Goal: Ask a question

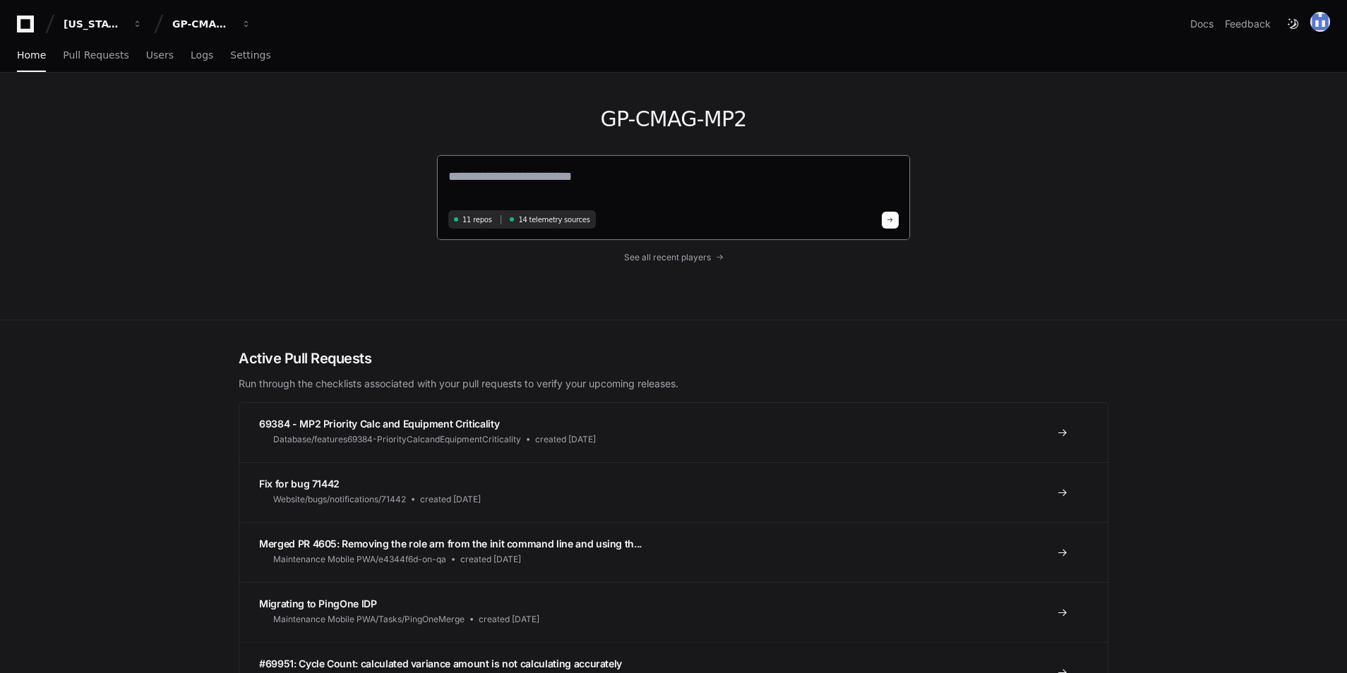
click at [619, 179] on textarea at bounding box center [673, 187] width 450 height 40
type textarea "****"
drag, startPoint x: 893, startPoint y: 213, endPoint x: 835, endPoint y: 431, distance: 224.9
click at [892, 215] on button at bounding box center [889, 218] width 17 height 17
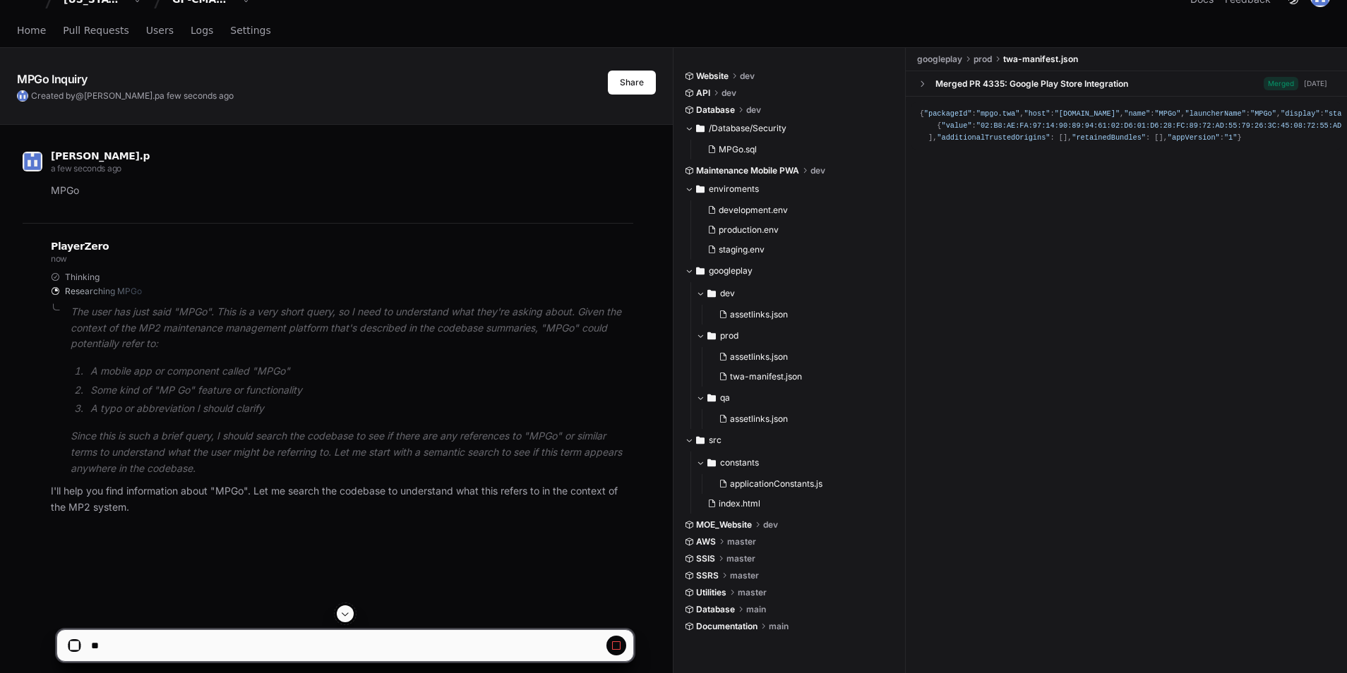
scroll to position [212, 0]
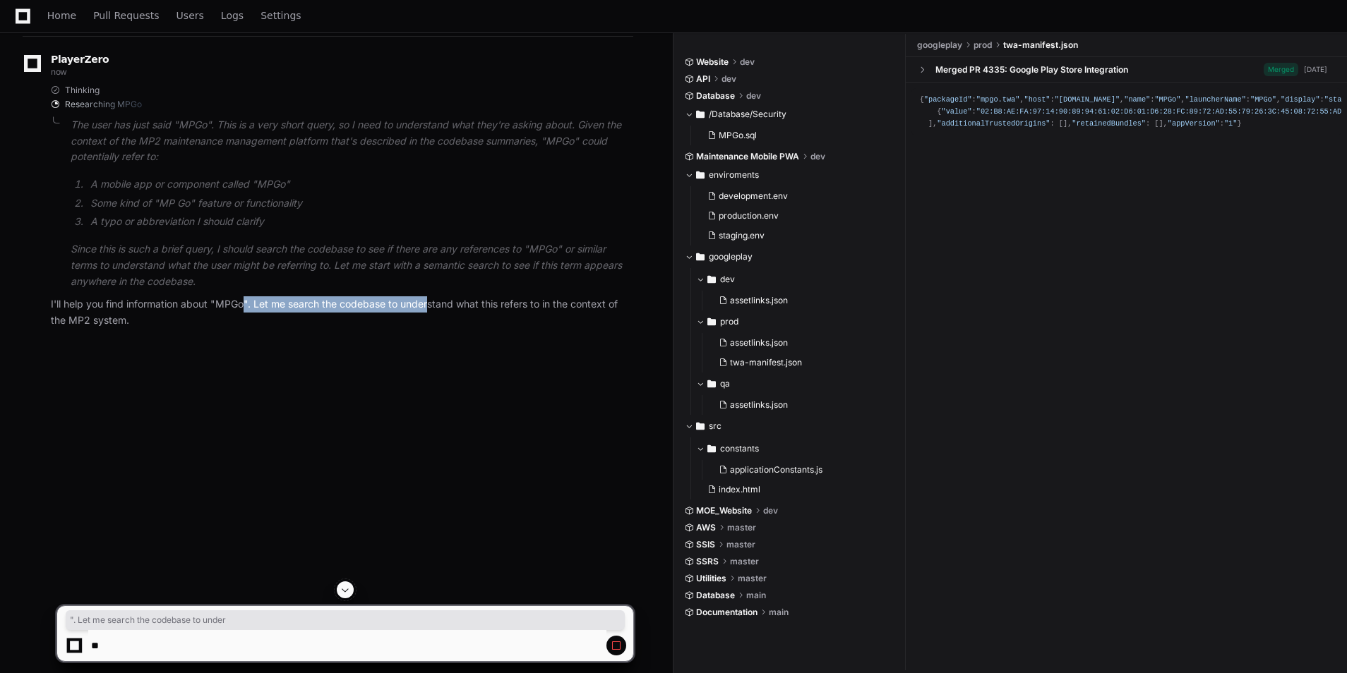
drag, startPoint x: 246, startPoint y: 304, endPoint x: 432, endPoint y: 304, distance: 185.6
click at [432, 304] on p "I'll help you find information about "MPGo". Let me search the codebase to unde…" at bounding box center [342, 312] width 582 height 32
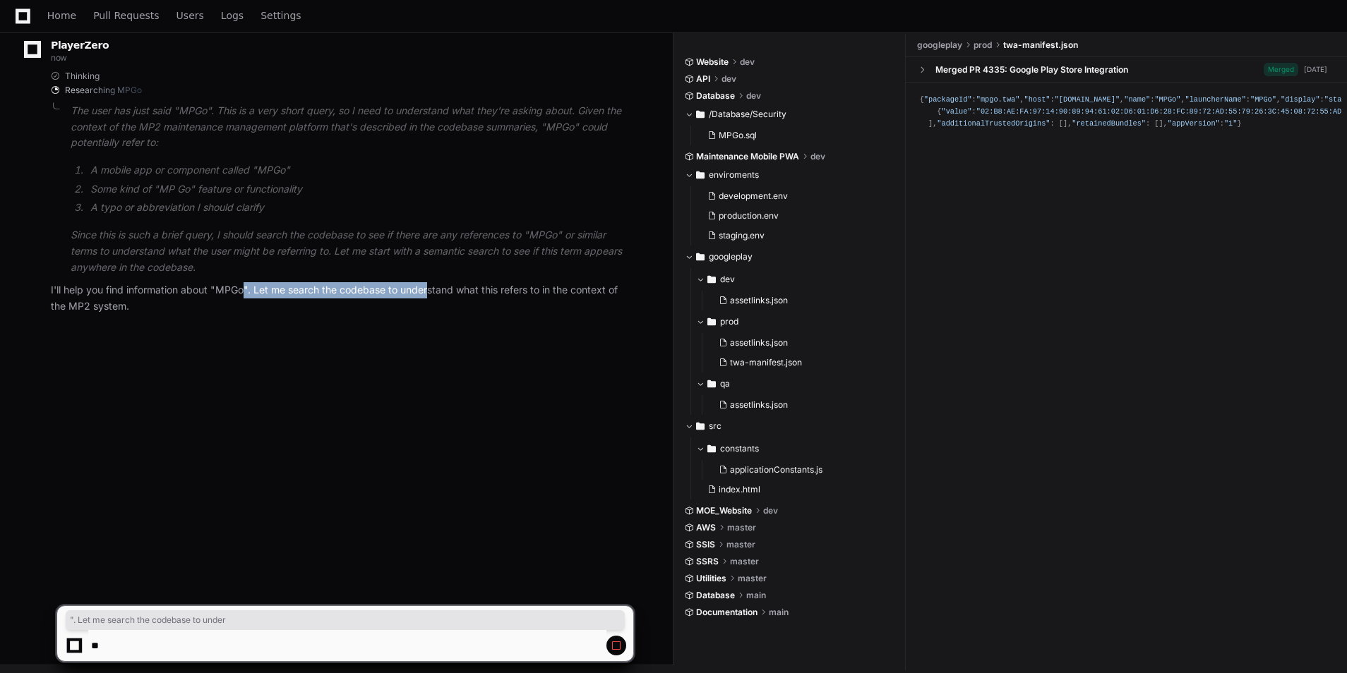
scroll to position [229, 0]
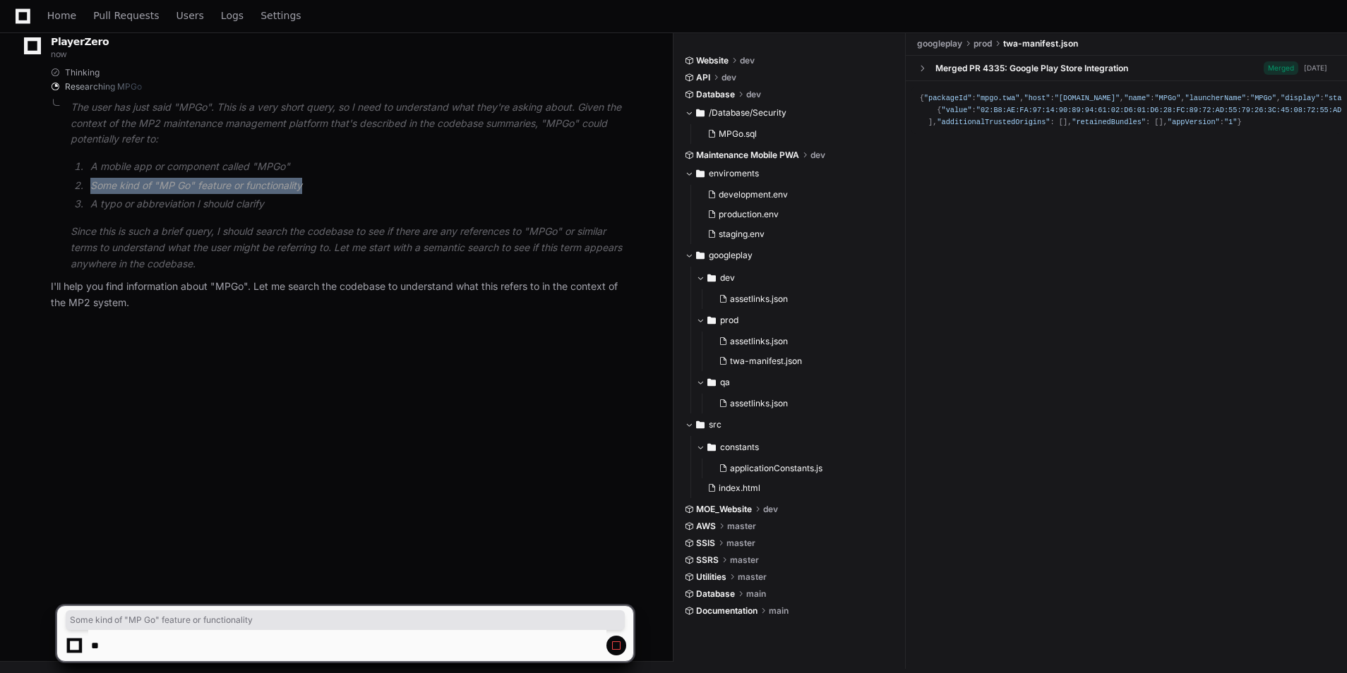
drag, startPoint x: 90, startPoint y: 188, endPoint x: 351, endPoint y: 188, distance: 261.1
click at [351, 188] on li "Some kind of "MP Go" feature or functionality" at bounding box center [359, 186] width 547 height 16
drag, startPoint x: 351, startPoint y: 188, endPoint x: 511, endPoint y: 179, distance: 160.5
click at [511, 179] on li "Some kind of "MP Go" feature or functionality" at bounding box center [359, 186] width 547 height 16
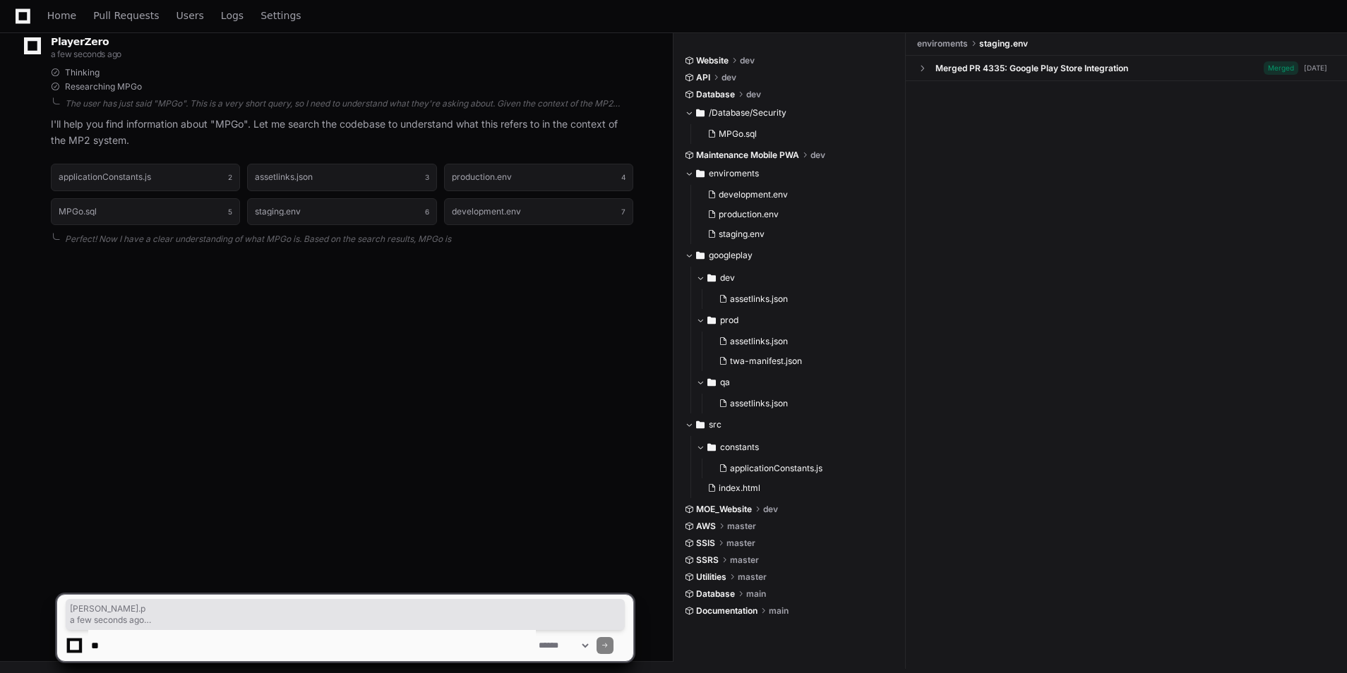
drag, startPoint x: 109, startPoint y: 206, endPoint x: 259, endPoint y: 203, distance: 150.3
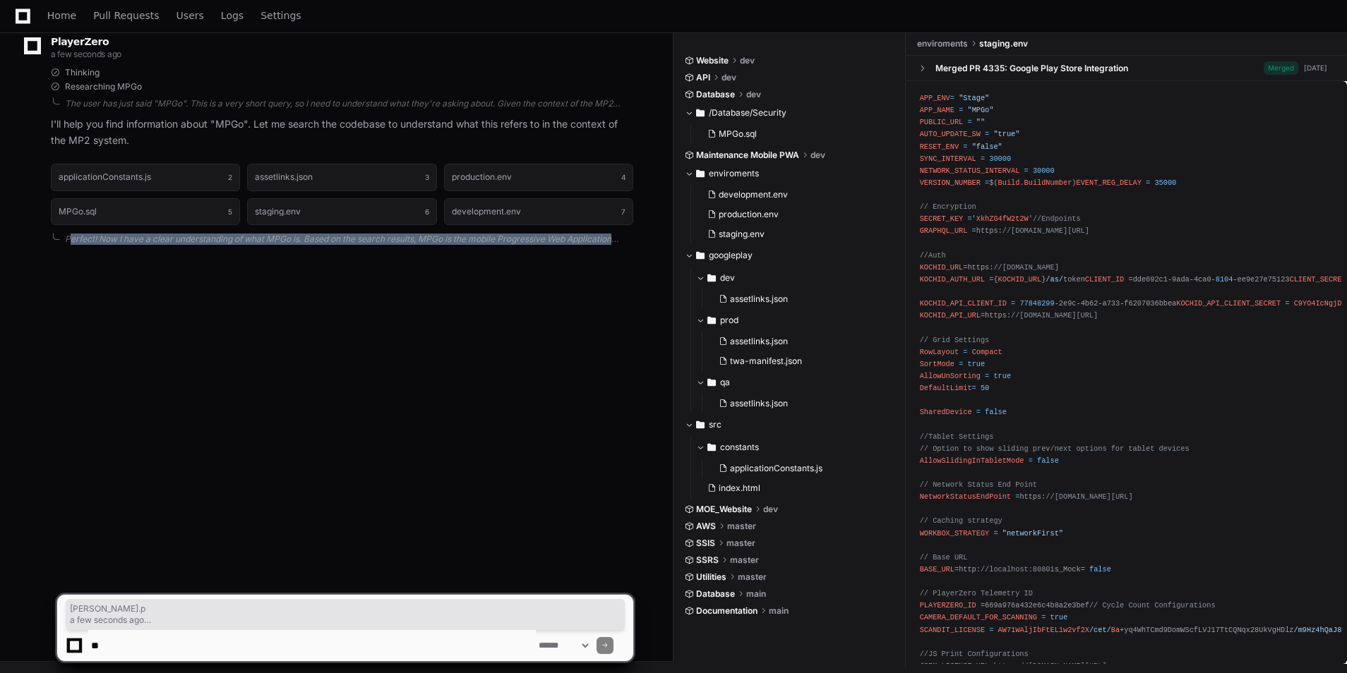
drag, startPoint x: 185, startPoint y: 327, endPoint x: 172, endPoint y: 351, distance: 27.8
click at [172, 351] on div "[PERSON_NAME].p a few seconds ago MPGo PlayerZero a few seconds ago Thinking Re…" at bounding box center [336, 256] width 639 height 673
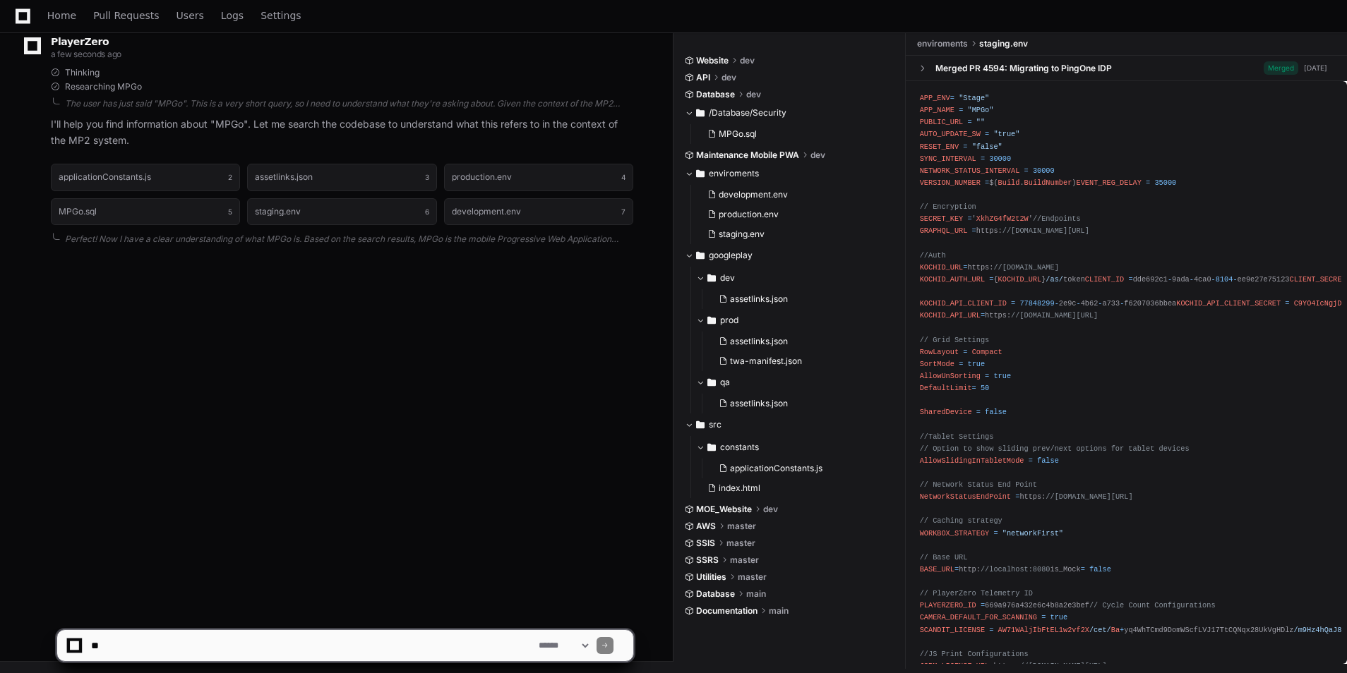
drag, startPoint x: 172, startPoint y: 351, endPoint x: 322, endPoint y: 347, distance: 149.7
click at [322, 347] on div "[PERSON_NAME].p a few seconds ago MPGo PlayerZero a few seconds ago Thinking Re…" at bounding box center [336, 256] width 639 height 673
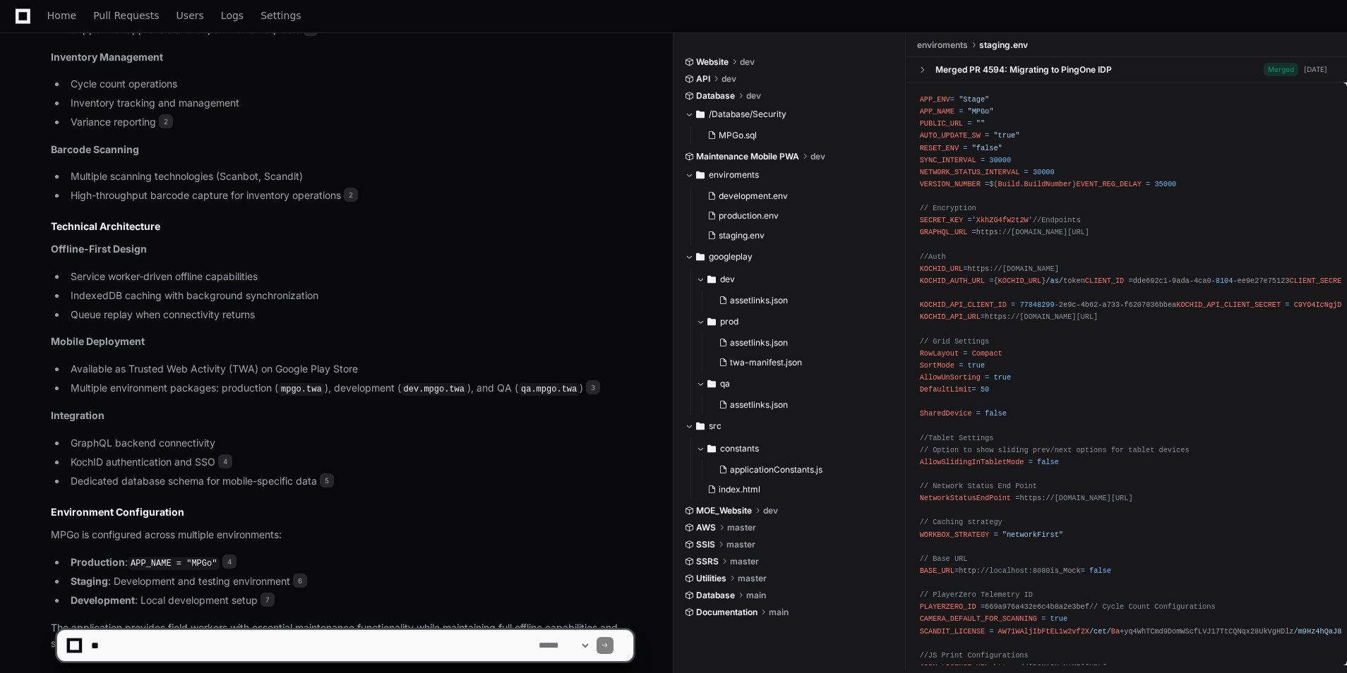
scroll to position [708, 0]
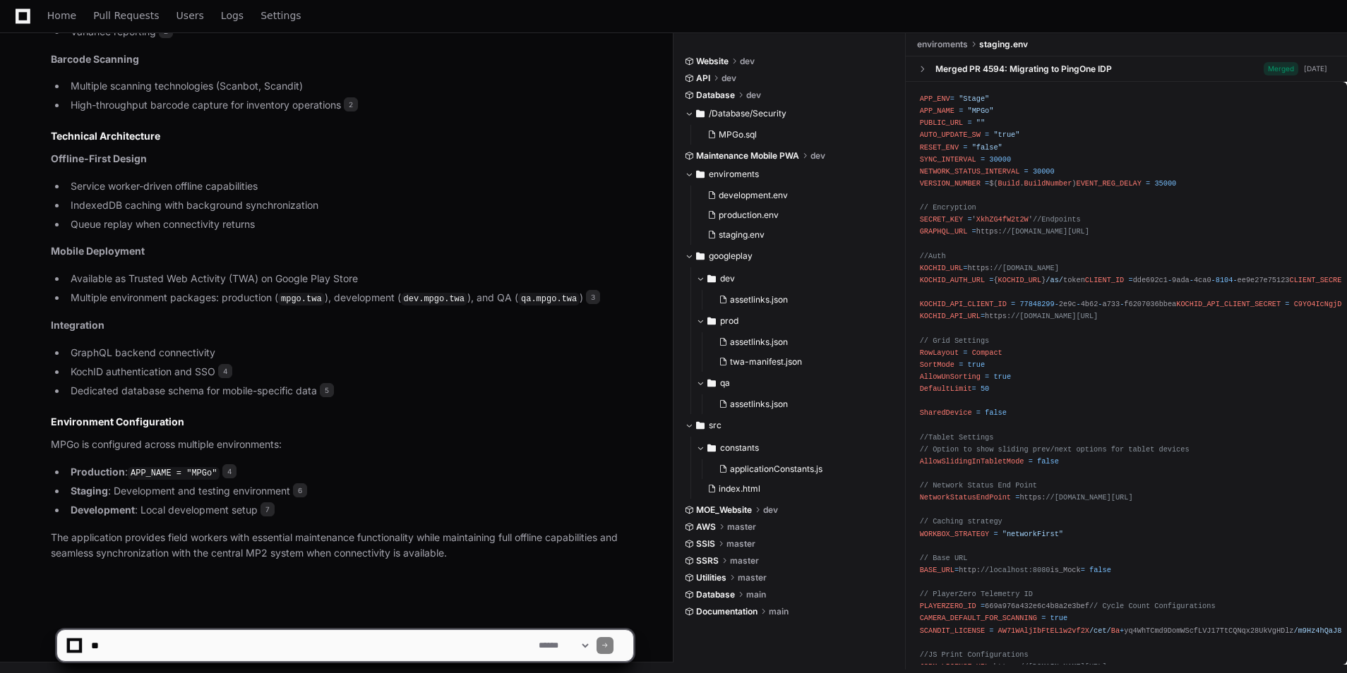
click at [243, 652] on textarea at bounding box center [311, 645] width 447 height 31
type textarea "**********"
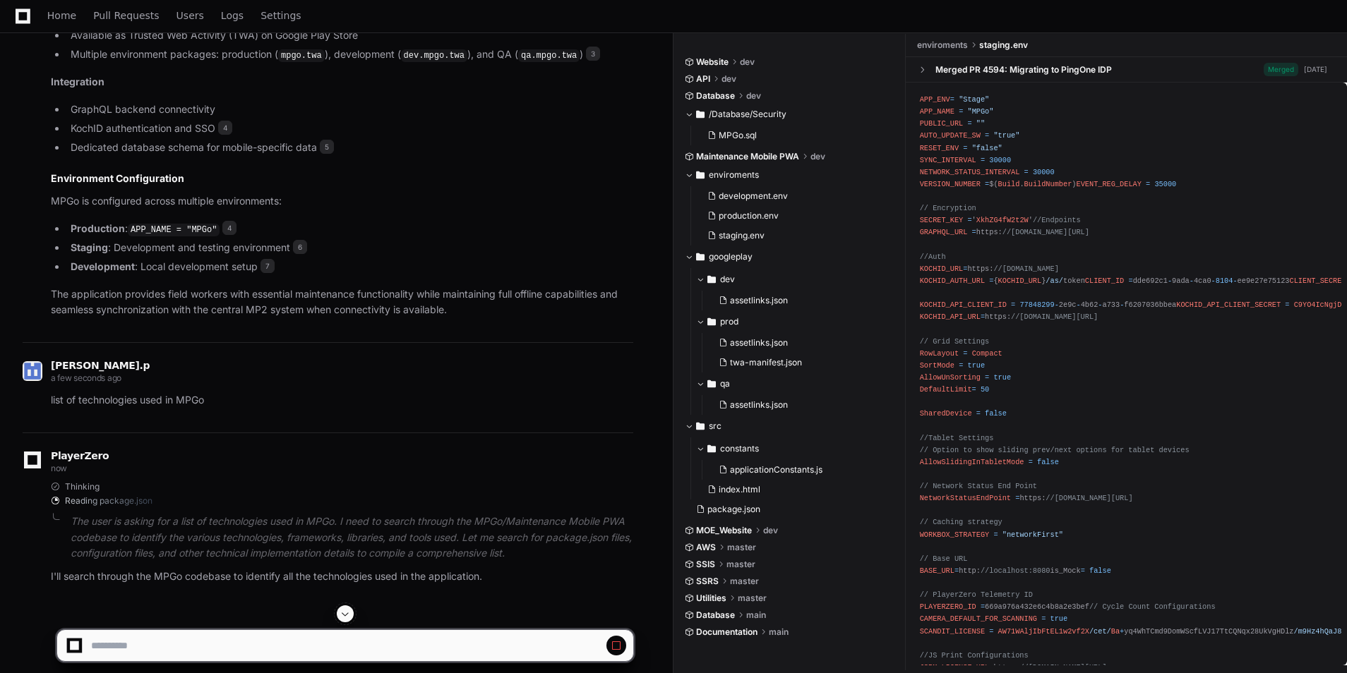
click at [343, 611] on span at bounding box center [344, 613] width 11 height 11
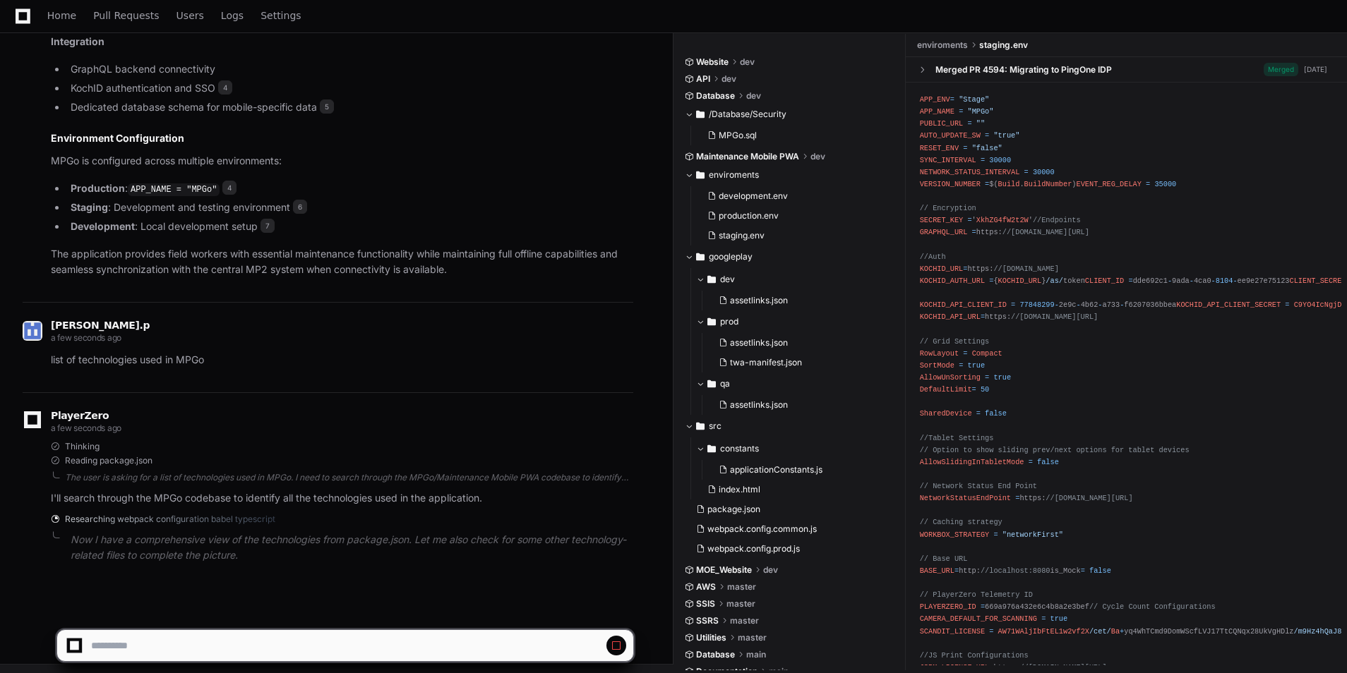
scroll to position [994, 0]
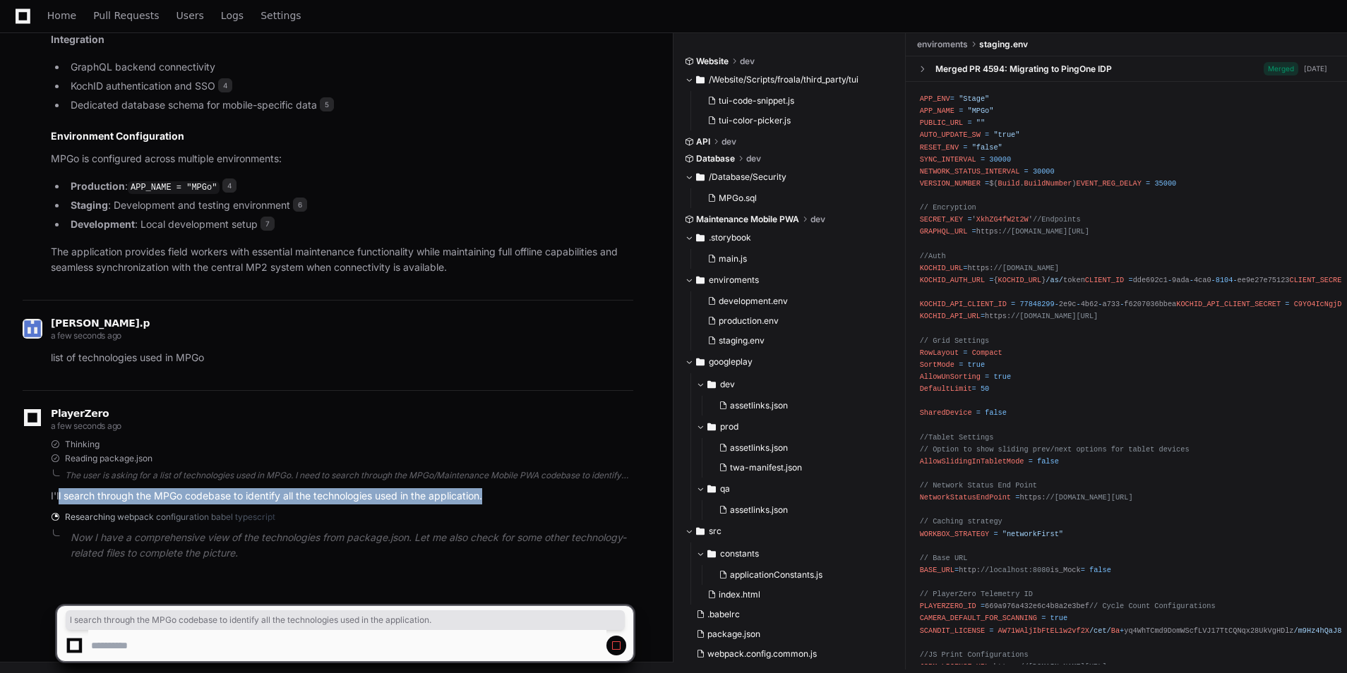
drag, startPoint x: 59, startPoint y: 497, endPoint x: 512, endPoint y: 496, distance: 453.1
click at [512, 496] on p "I'll search through the MPGo codebase to identify all the technologies used in …" at bounding box center [342, 496] width 582 height 16
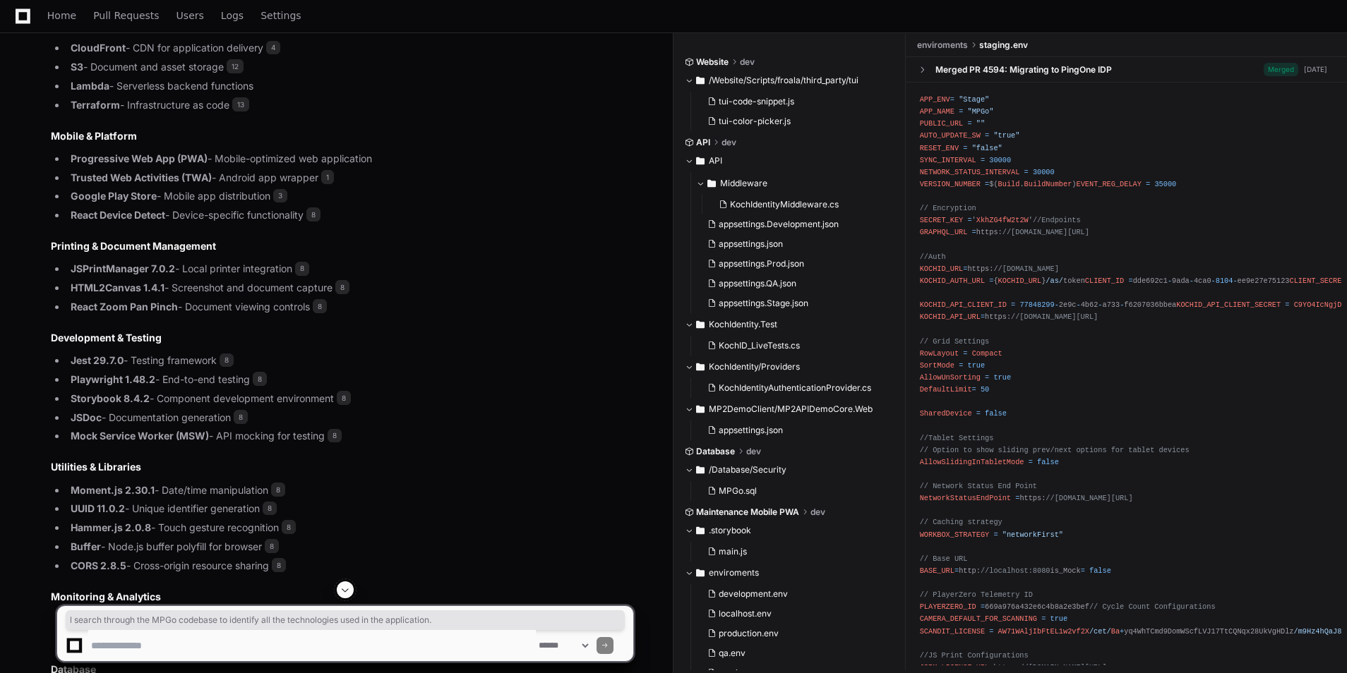
scroll to position [2737, 0]
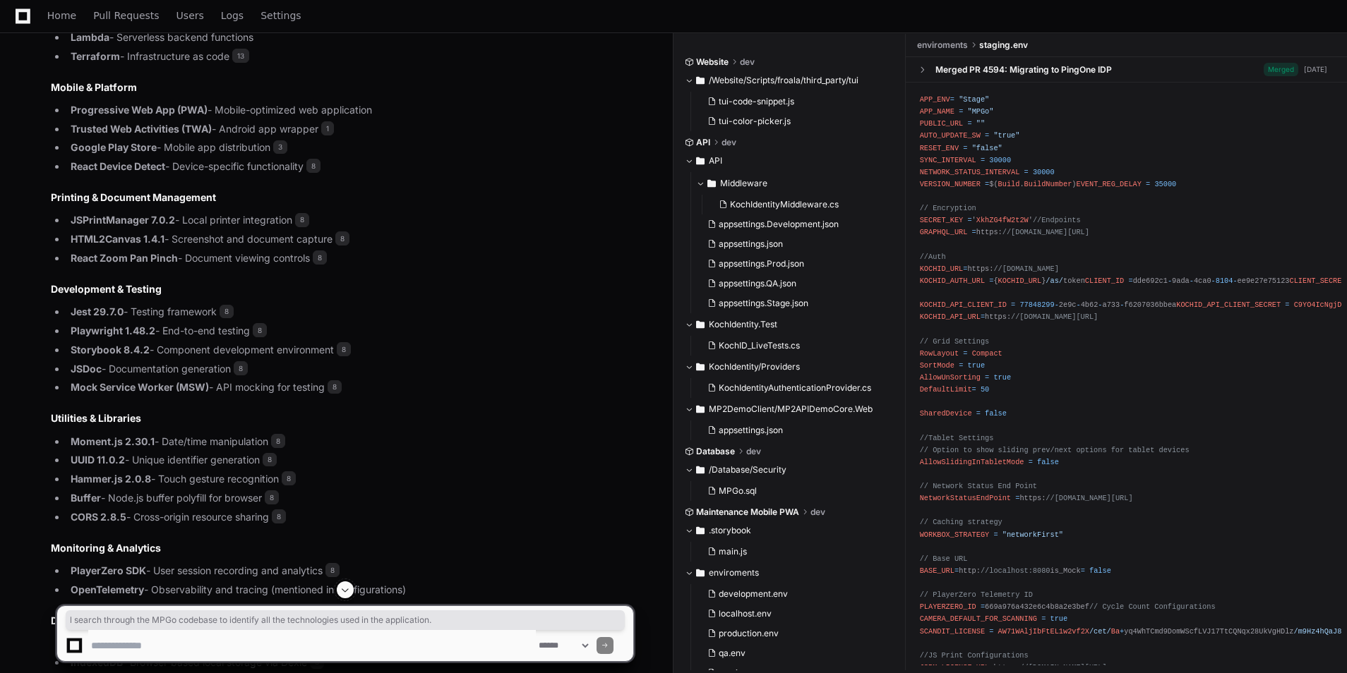
click at [488, 332] on li "Playwright 1.48.2 - End-to-end testing 8" at bounding box center [349, 331] width 567 height 16
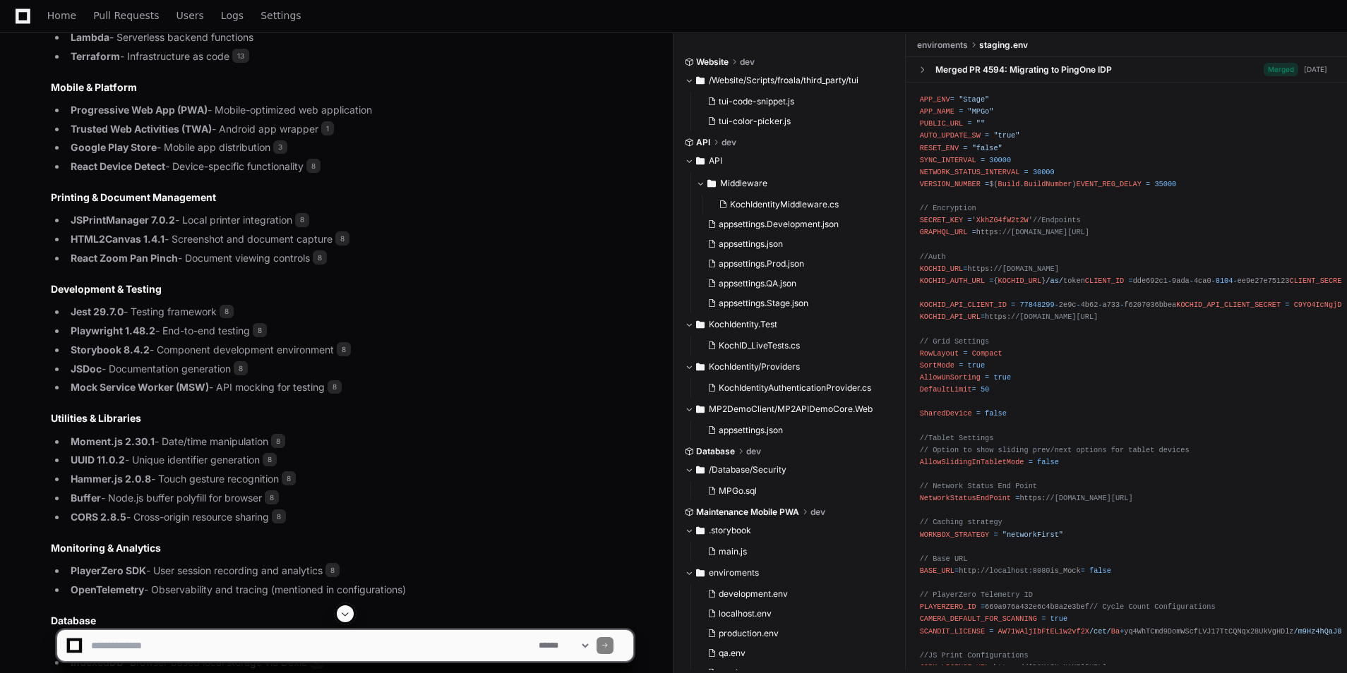
scroll to position [2889, 0]
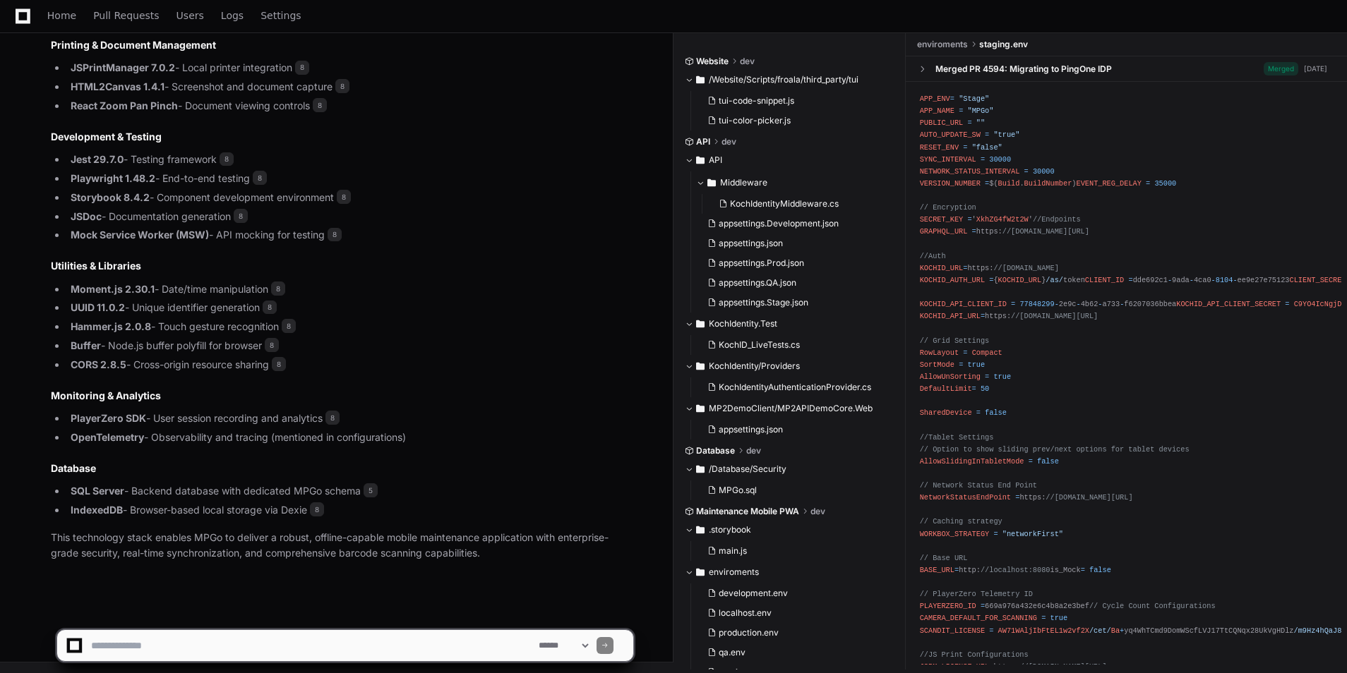
click at [175, 645] on textarea at bounding box center [311, 645] width 447 height 31
type textarea "**********"
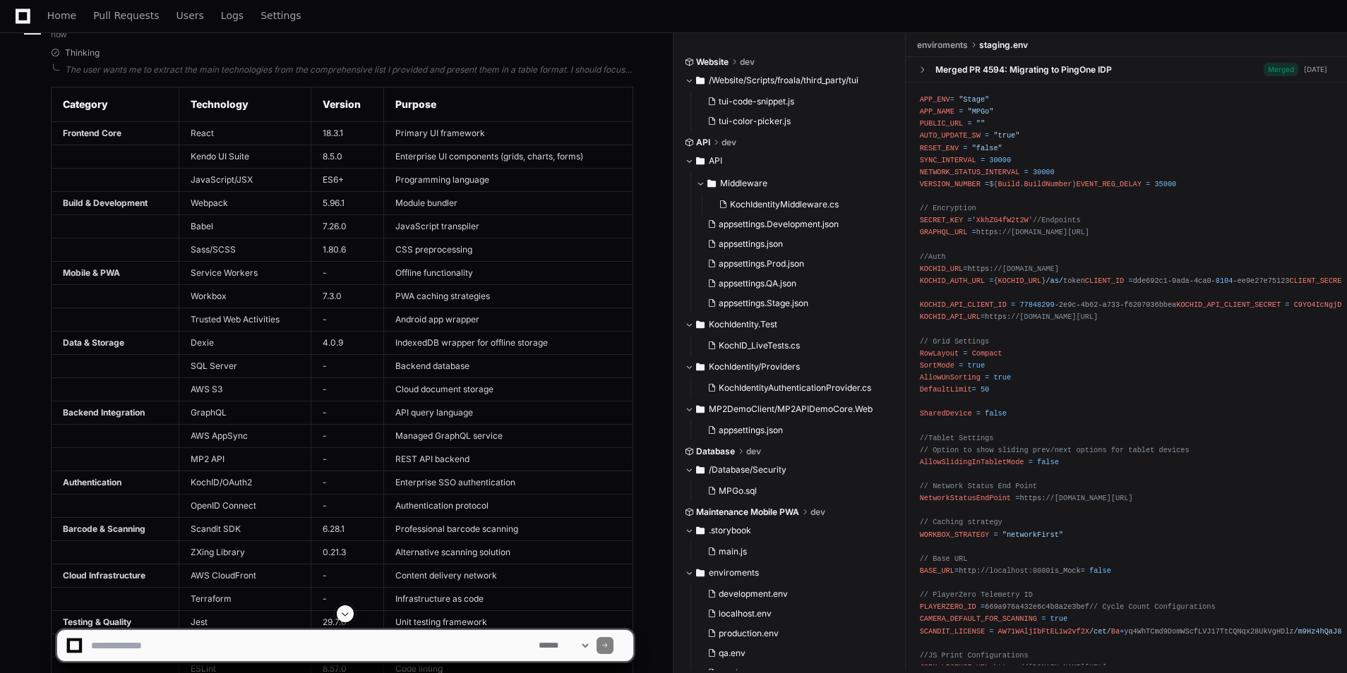
scroll to position [3690, 0]
